Goal: Task Accomplishment & Management: Manage account settings

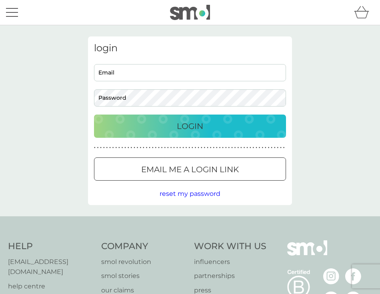
click at [211, 62] on div "login Email Password Login ● ● ● ● ● ● ● ● ● ● ● ● ● ● ● ● ● ● ● ● ● ● ● ● ● ● …" at bounding box center [190, 120] width 204 height 168
click at [209, 67] on input "Email" at bounding box center [190, 72] width 192 height 17
type input "aliquinn@yahoo.com"
click at [196, 120] on p "Login" at bounding box center [190, 126] width 26 height 13
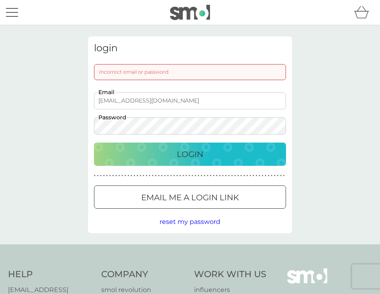
click at [94, 142] on button "Login" at bounding box center [190, 153] width 192 height 23
click at [186, 219] on span "reset my password" at bounding box center [190, 222] width 61 height 8
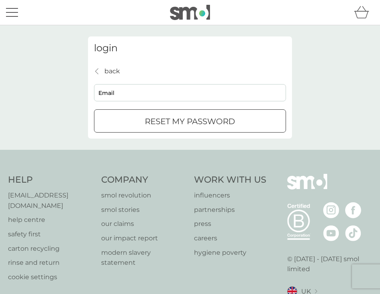
click at [201, 93] on input "Email" at bounding box center [190, 92] width 192 height 17
type input "aliquinn@yahoo.com"
click at [185, 116] on p "reset my password" at bounding box center [190, 121] width 90 height 13
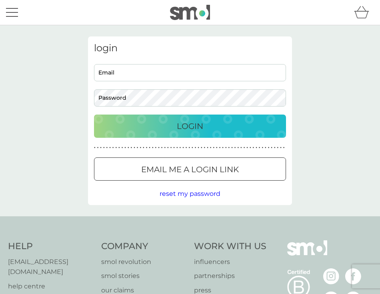
click at [161, 70] on input "Email" at bounding box center [190, 72] width 192 height 17
type input "aliquinn@yahoo.com"
click at [94, 114] on button "Login" at bounding box center [190, 125] width 192 height 23
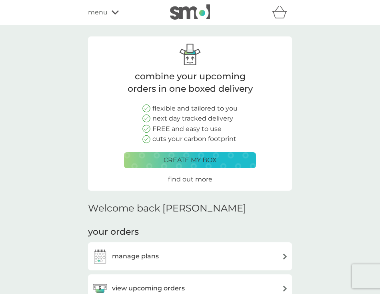
scroll to position [146, 0]
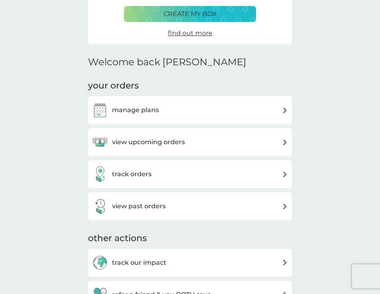
click at [150, 120] on div "manage plans" at bounding box center [190, 110] width 204 height 28
click at [151, 138] on h3 "view upcoming orders" at bounding box center [148, 142] width 73 height 10
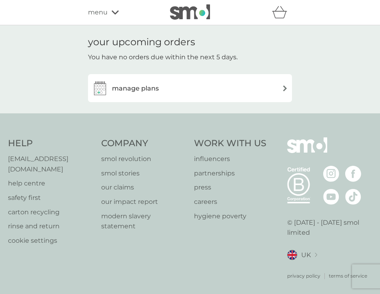
click at [152, 78] on div "manage plans" at bounding box center [190, 88] width 204 height 28
click at [152, 81] on div "manage plans" at bounding box center [125, 88] width 67 height 16
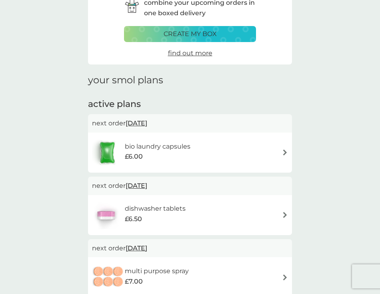
scroll to position [69, 0]
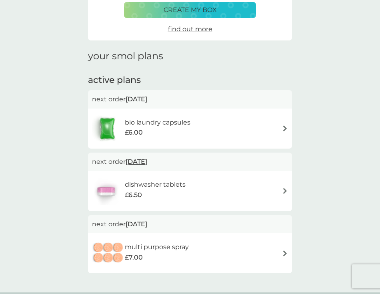
click at [214, 135] on div "bio laundry capsules £6.00" at bounding box center [190, 128] width 196 height 28
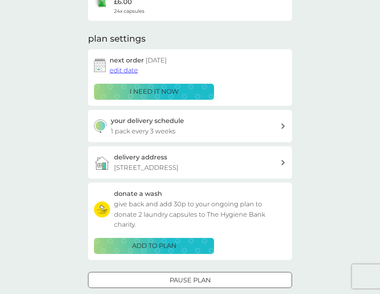
scroll to position [87, 0]
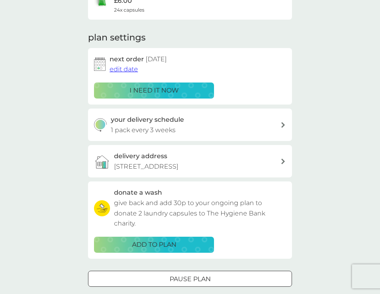
click at [130, 68] on span "edit date" at bounding box center [124, 69] width 28 height 8
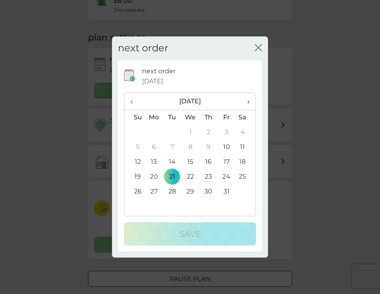
click at [247, 102] on span "›" at bounding box center [246, 101] width 8 height 17
click at [249, 98] on span "›" at bounding box center [246, 101] width 8 height 17
click at [260, 50] on icon "close" at bounding box center [258, 47] width 7 height 7
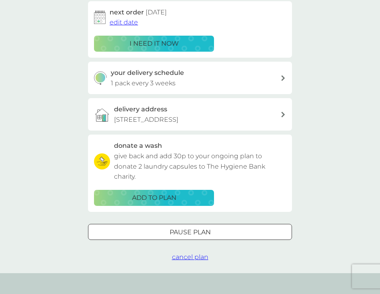
scroll to position [142, 0]
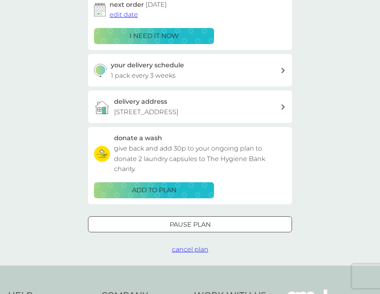
click at [192, 253] on button "cancel plan" at bounding box center [190, 249] width 36 height 10
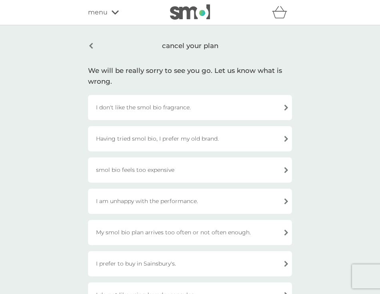
click at [186, 180] on div "smol bio feels too expensive" at bounding box center [190, 169] width 204 height 25
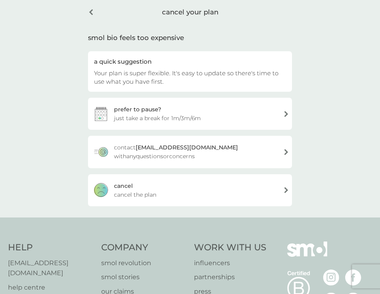
scroll to position [35, 0]
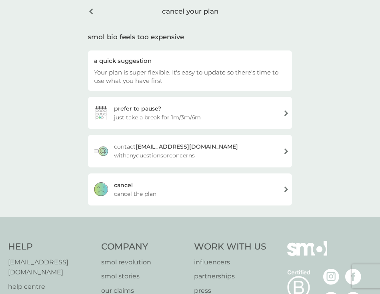
click at [182, 185] on div "cancel cancel the plan" at bounding box center [190, 189] width 204 height 32
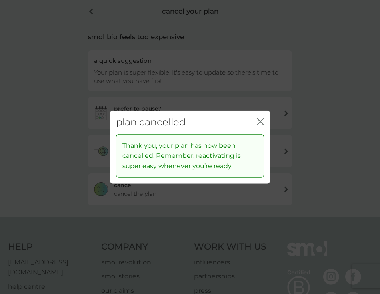
click at [262, 123] on icon "close" at bounding box center [261, 121] width 3 height 6
